Goal: Task Accomplishment & Management: Manage account settings

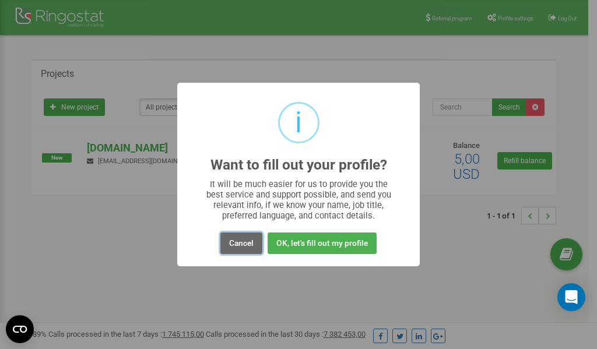
click at [238, 244] on button "Cancel" at bounding box center [241, 244] width 42 height 22
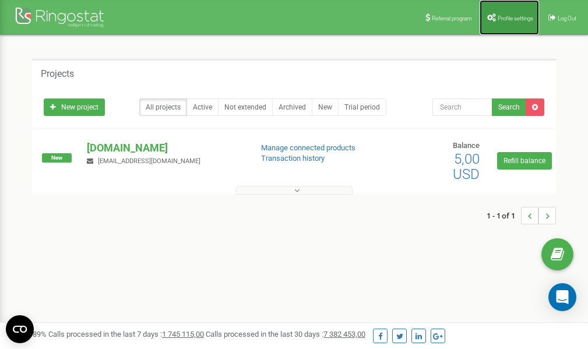
click at [511, 16] on span "Profile settings" at bounding box center [516, 18] width 36 height 6
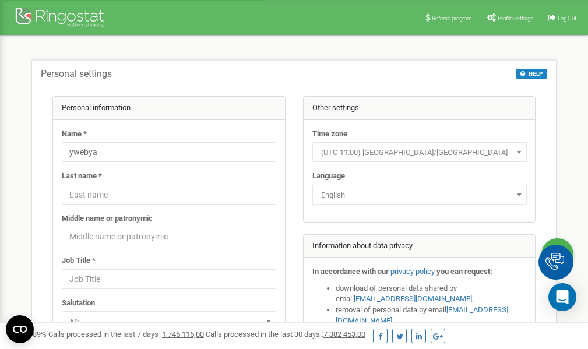
scroll to position [58, 0]
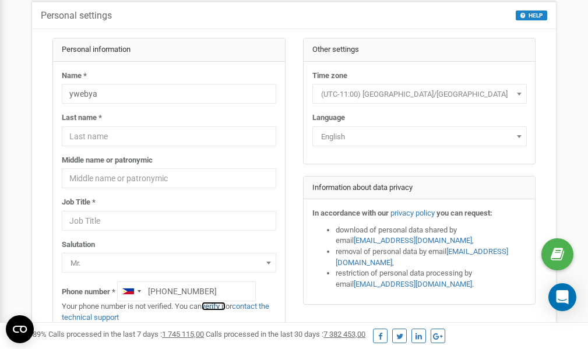
click at [220, 306] on link "verify it" at bounding box center [214, 306] width 24 height 9
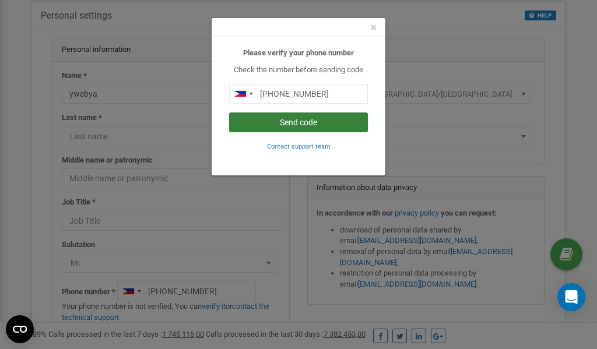
click at [313, 124] on button "Send code" at bounding box center [298, 122] width 139 height 20
